Goal: Information Seeking & Learning: Learn about a topic

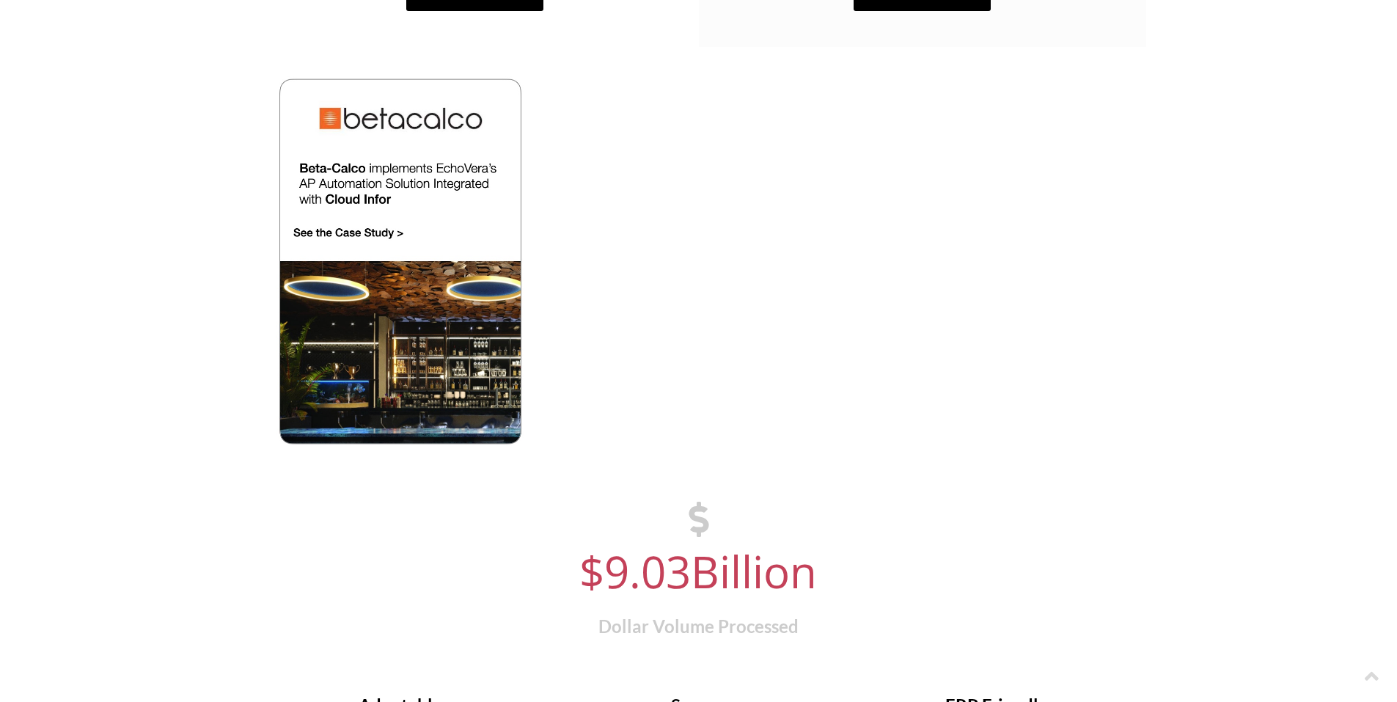
scroll to position [1471, 0]
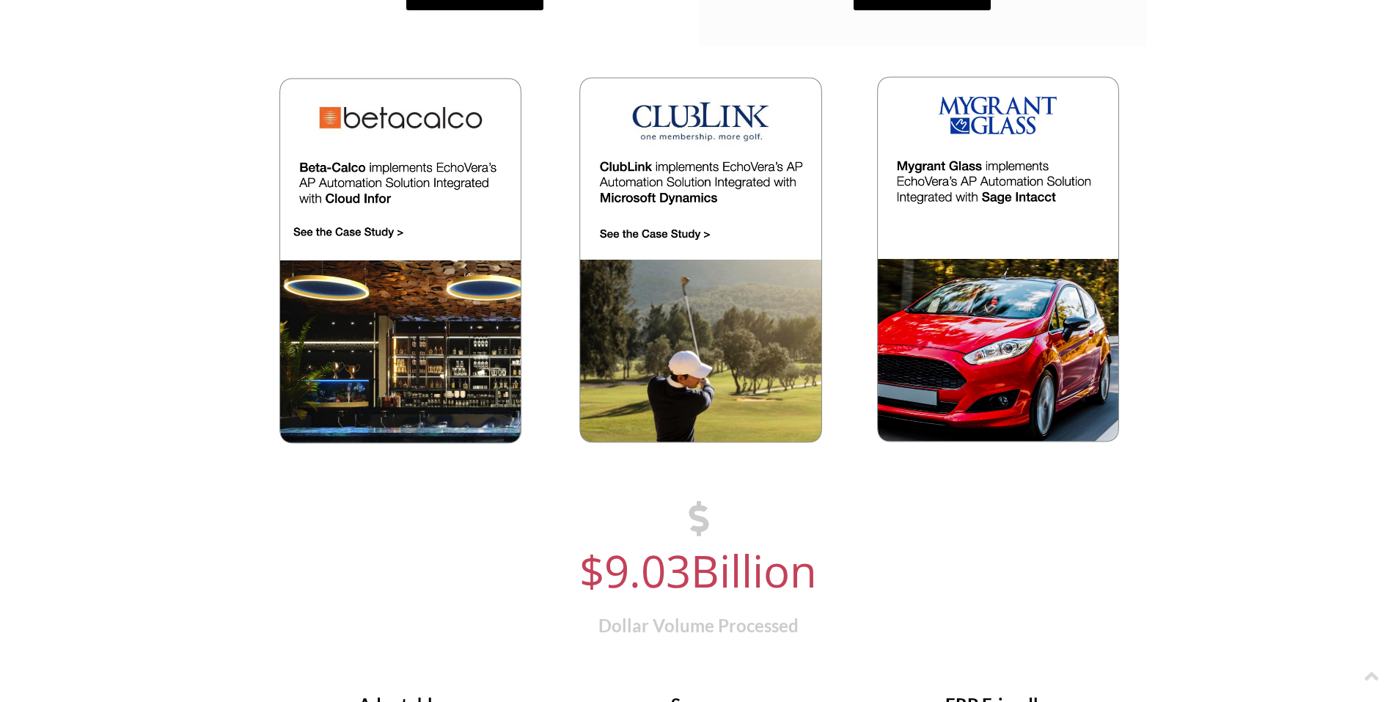
click at [383, 267] on img at bounding box center [401, 261] width 262 height 370
click at [694, 231] on img at bounding box center [699, 261] width 262 height 370
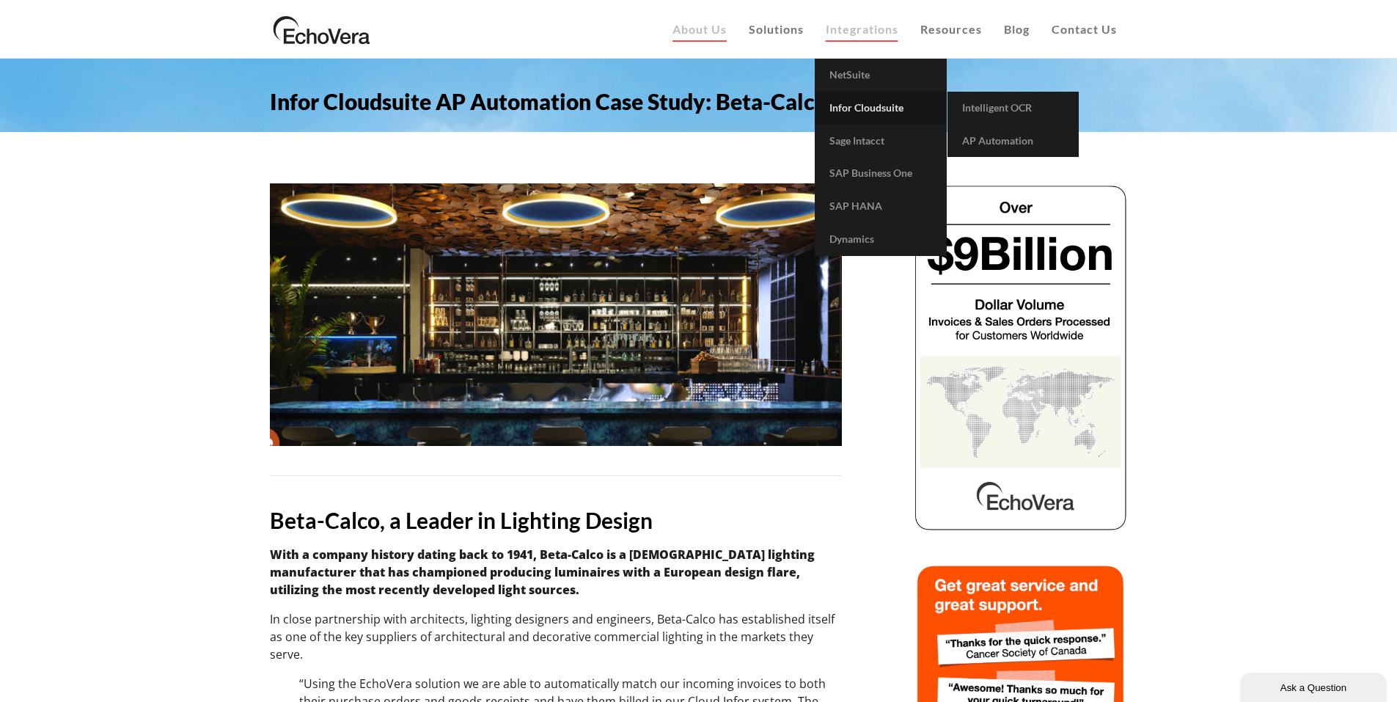
click at [880, 115] on link "Infor Cloudsuite" at bounding box center [881, 108] width 132 height 33
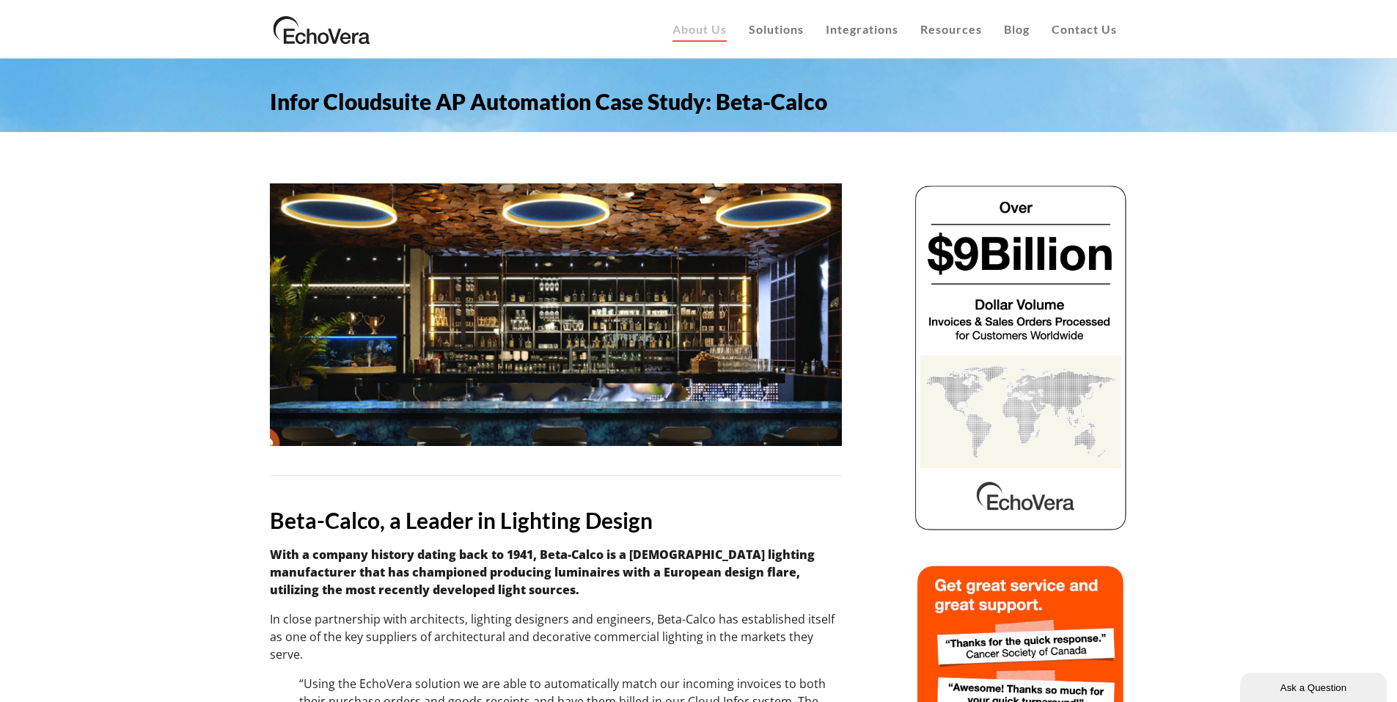
drag, startPoint x: 26, startPoint y: 0, endPoint x: 73, endPoint y: 94, distance: 104.6
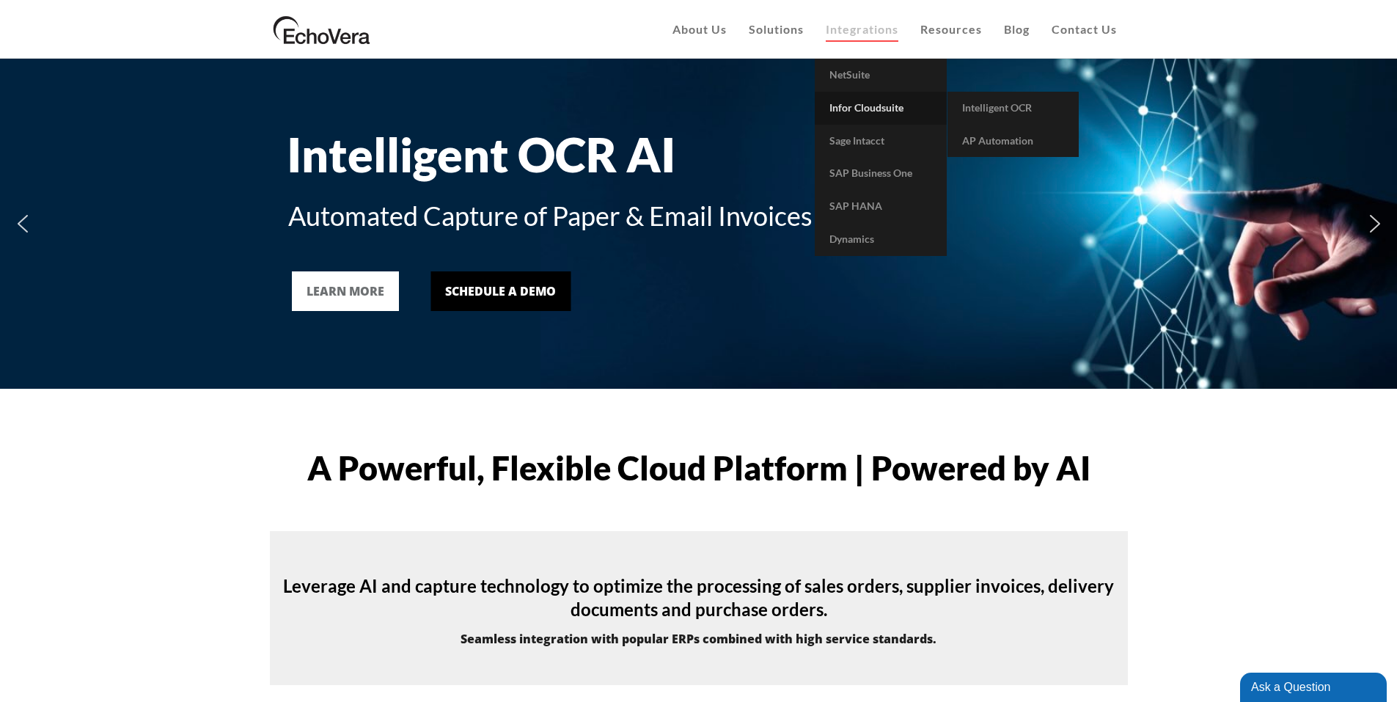
click at [878, 109] on span "Infor Cloudsuite" at bounding box center [866, 107] width 74 height 12
click at [999, 103] on span "Intelligent OCR" at bounding box center [997, 107] width 70 height 12
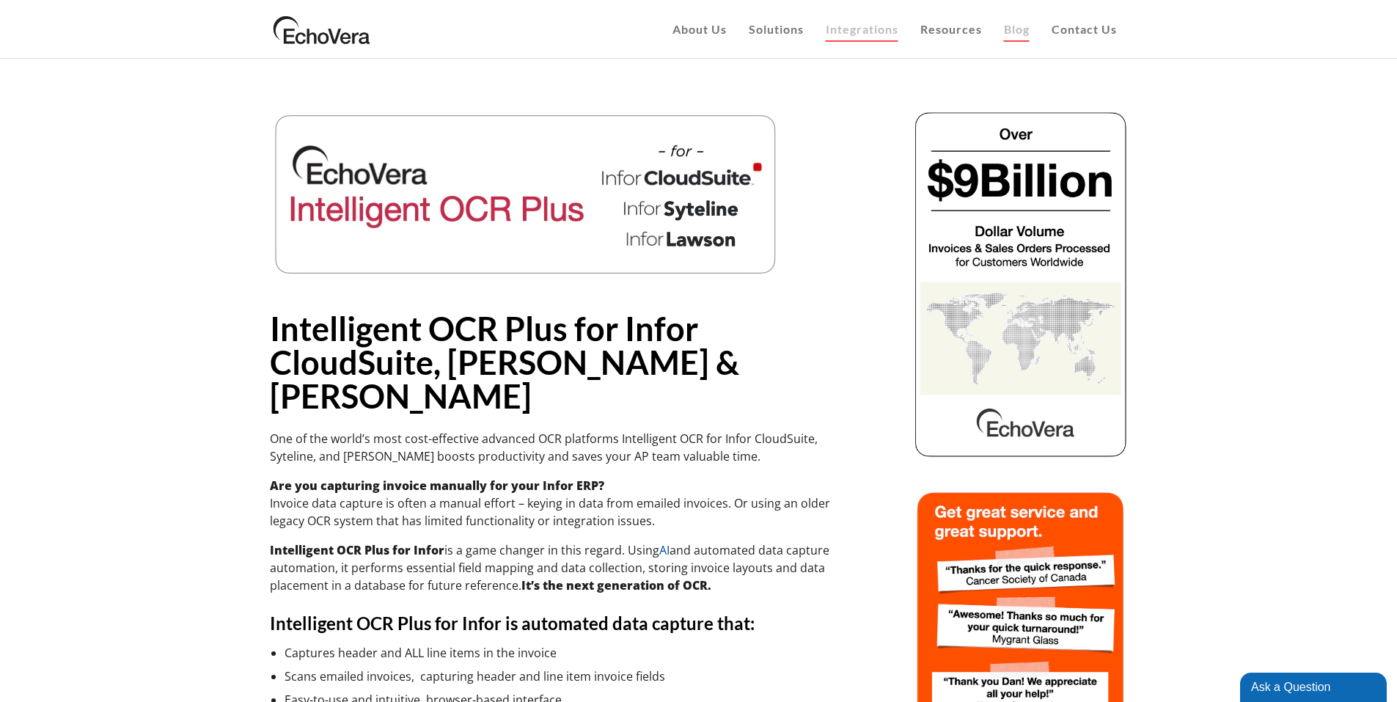
click at [1025, 28] on span "Blog" at bounding box center [1017, 29] width 26 height 14
